Goal: Information Seeking & Learning: Learn about a topic

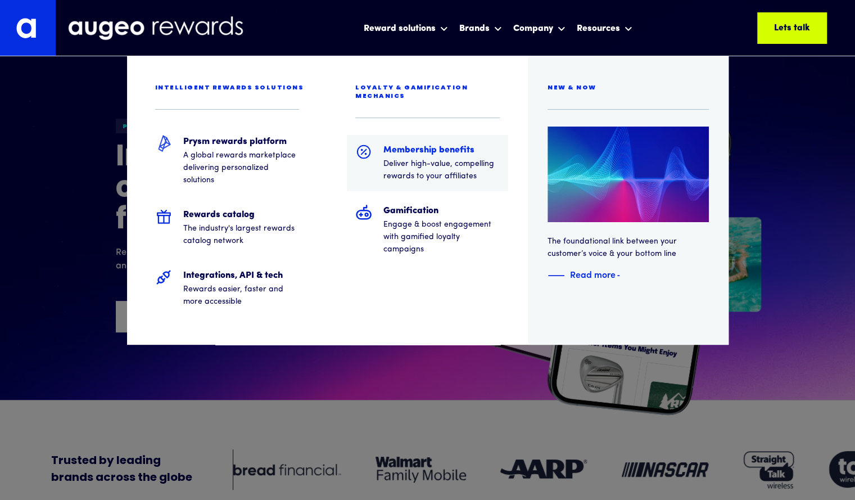
click at [414, 148] on h5 "Membership benefits" at bounding box center [441, 149] width 116 height 13
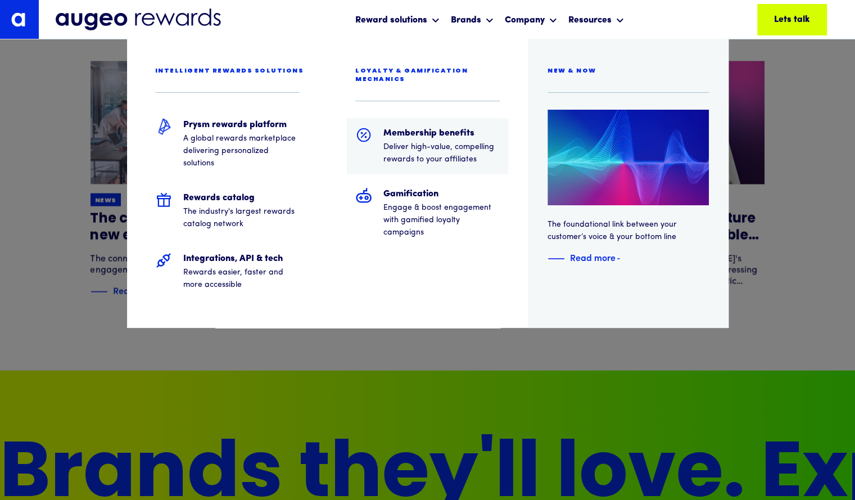
scroll to position [3852, 0]
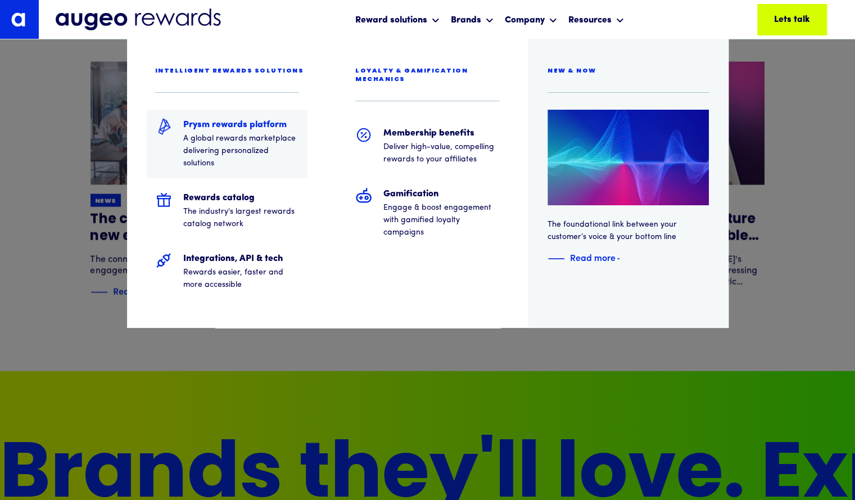
click at [214, 136] on p "A global rewards marketplace delivering personalized solutions" at bounding box center [241, 151] width 116 height 37
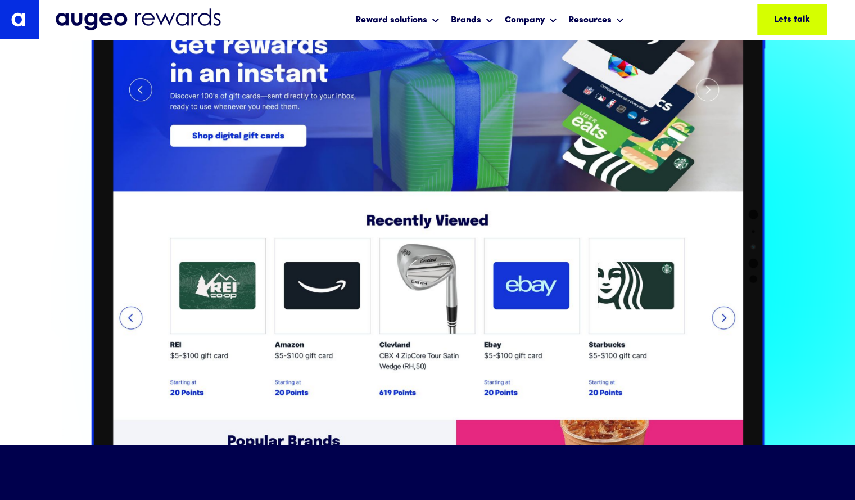
scroll to position [1250, 0]
